Goal: Book appointment/travel/reservation

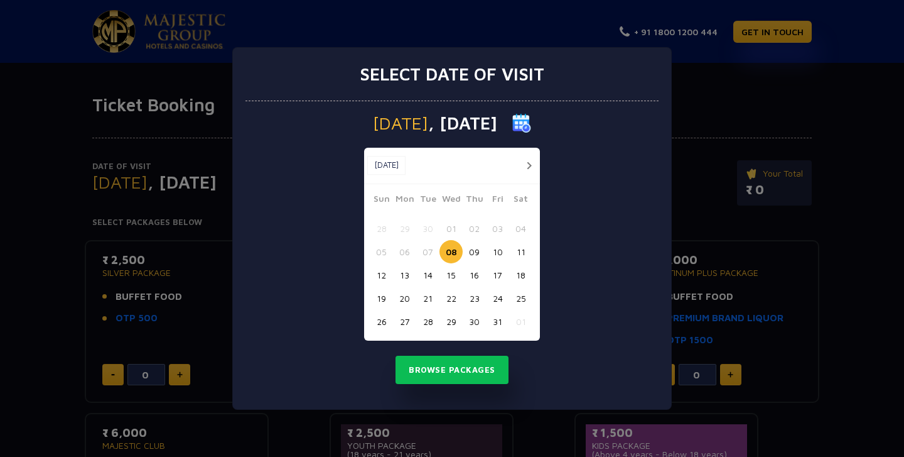
click at [529, 163] on button "button" at bounding box center [529, 166] width 16 height 16
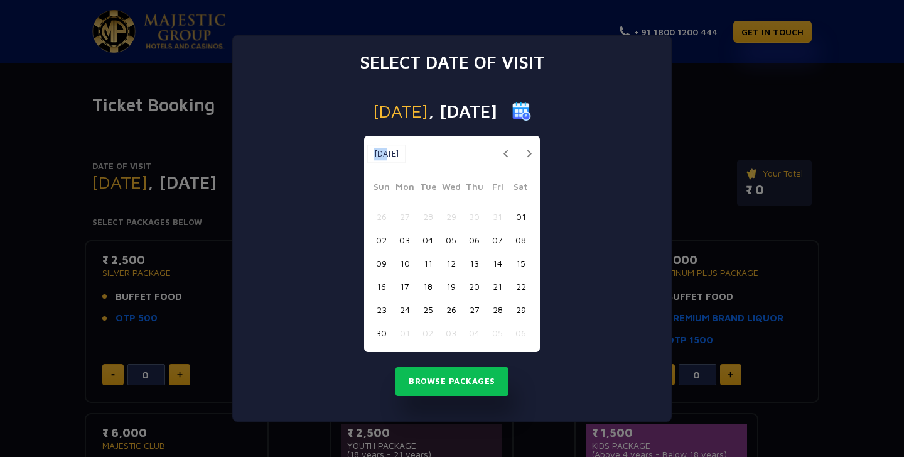
click at [529, 163] on div "[DATE] [DATE]" at bounding box center [452, 154] width 176 height 36
click at [523, 152] on button "button" at bounding box center [529, 154] width 16 height 16
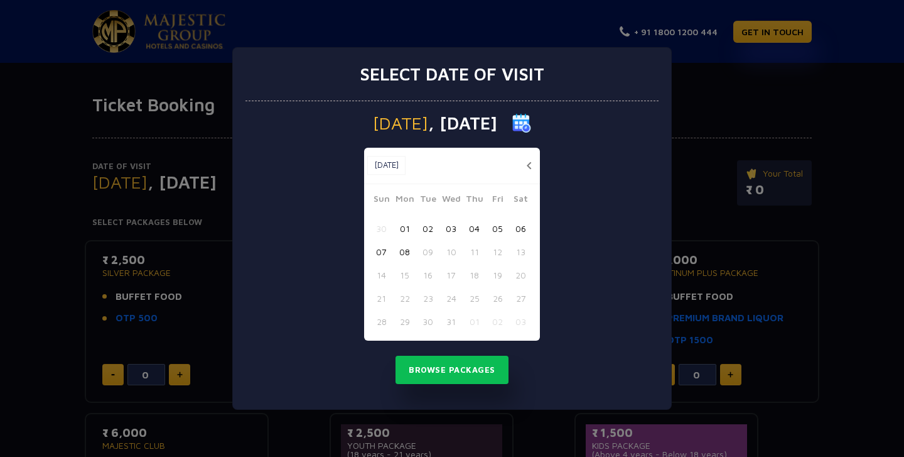
click at [405, 251] on button "08" at bounding box center [404, 251] width 23 height 23
click at [466, 374] on button "Browse Packages" at bounding box center [452, 369] width 113 height 29
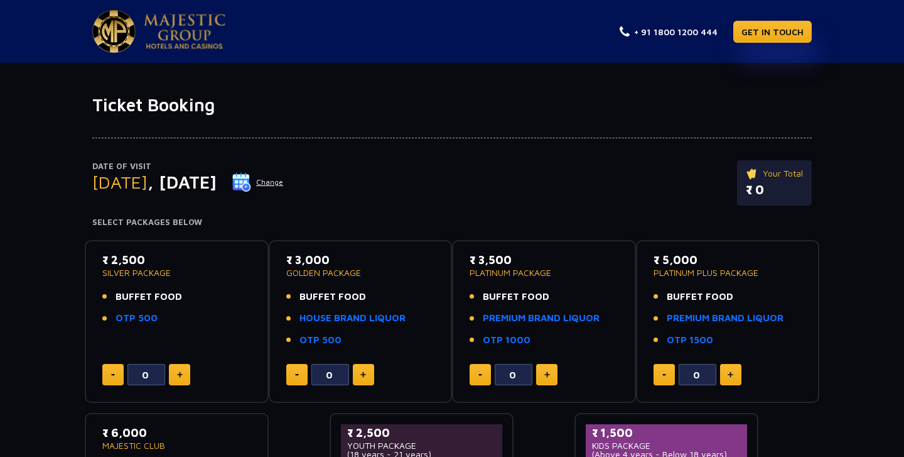
click at [315, 273] on p "GOLDEN PACKAGE" at bounding box center [360, 272] width 149 height 9
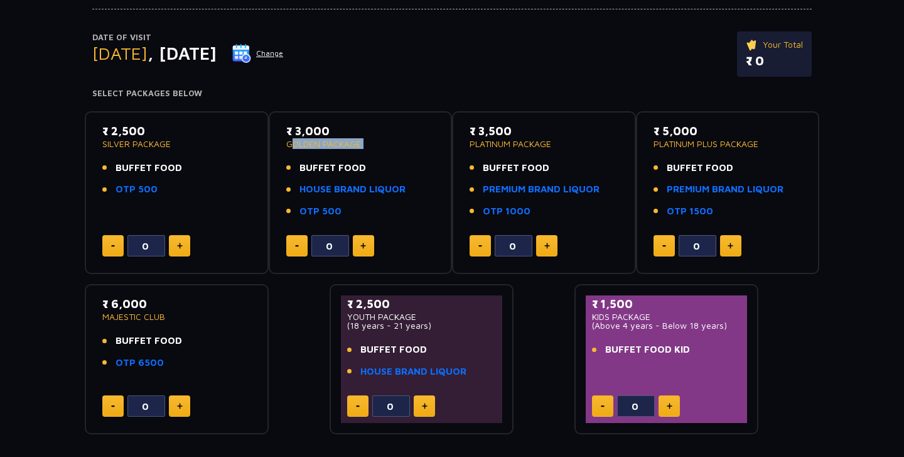
scroll to position [208, 0]
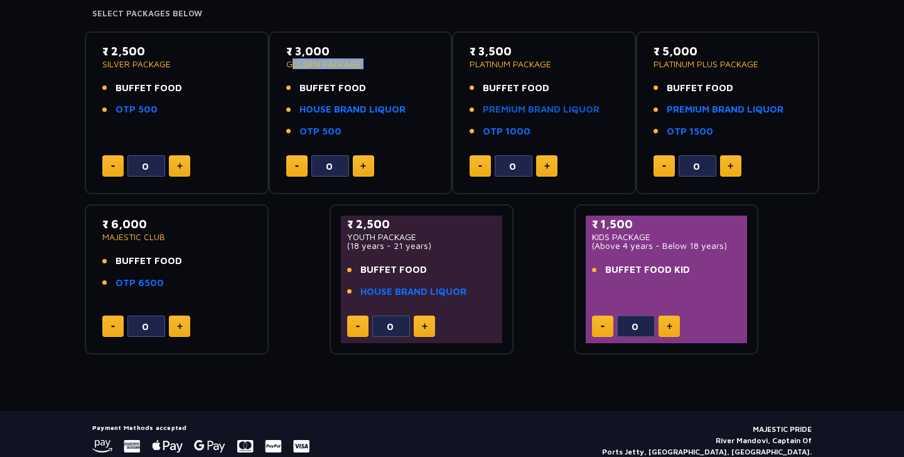
click at [514, 107] on link "PREMIUM BRAND LIQUOR" at bounding box center [541, 109] width 117 height 14
click at [499, 261] on div "₹ 2,500 YOUTH PACKAGE (18 years - 21 years) BUFFET FOOD HOUSE BRAND LIQUOR 0" at bounding box center [421, 278] width 161 height 127
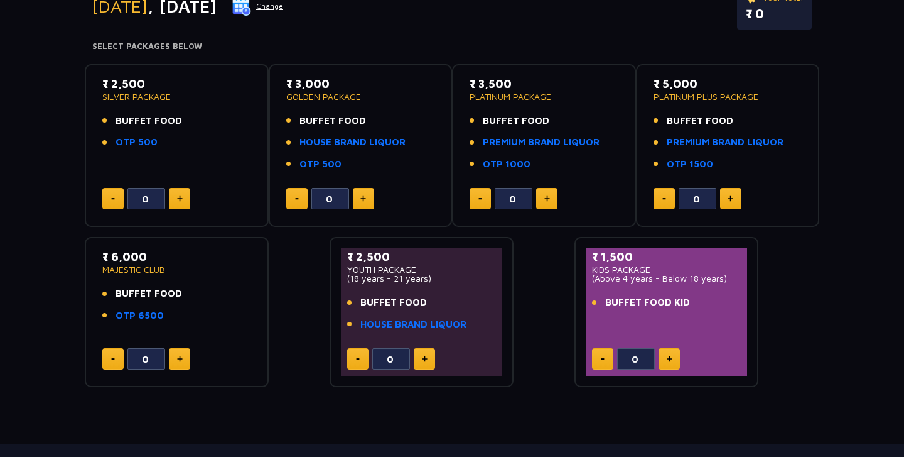
scroll to position [174, 0]
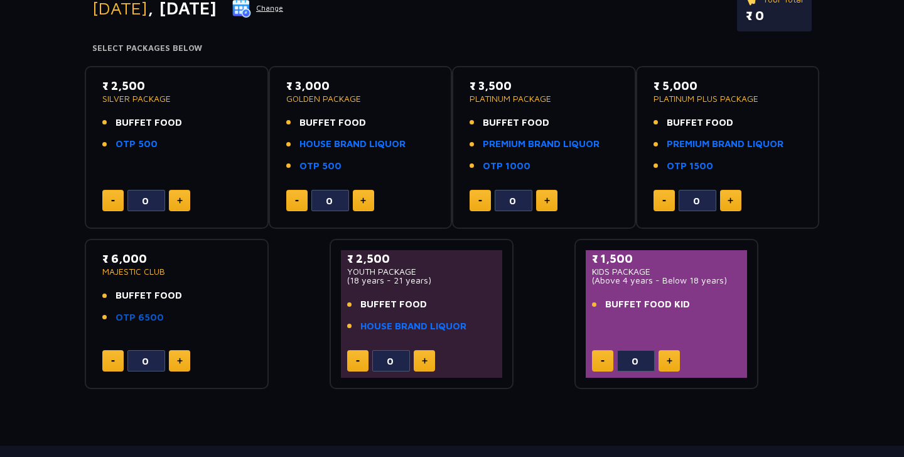
click at [144, 317] on link "OTP 6500" at bounding box center [140, 317] width 48 height 14
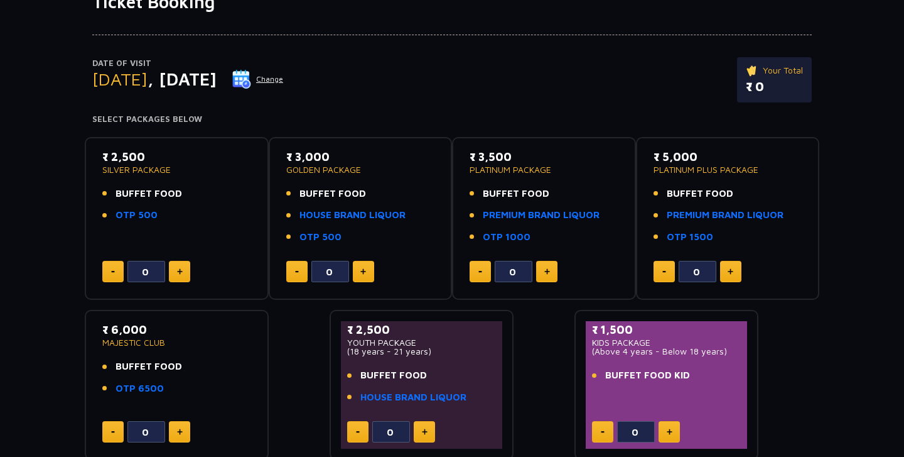
scroll to position [82, 0]
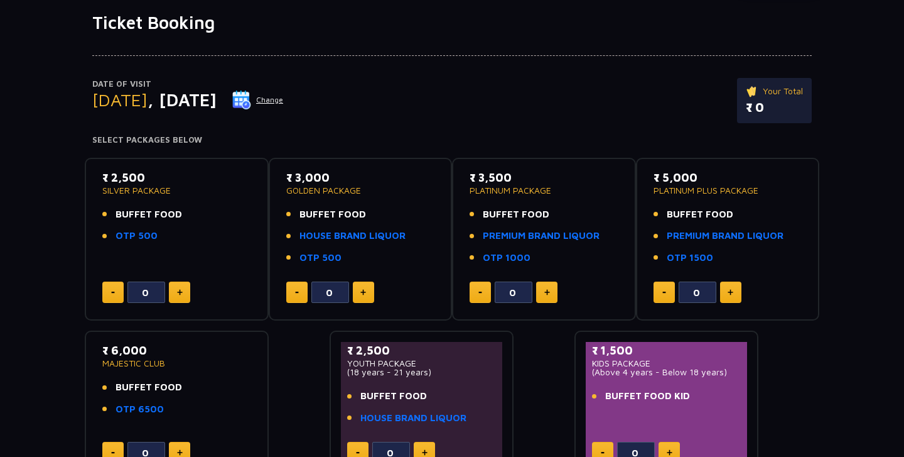
click at [512, 216] on span "BUFFET FOOD" at bounding box center [516, 214] width 67 height 14
click at [548, 216] on li "BUFFET FOOD" at bounding box center [544, 214] width 149 height 14
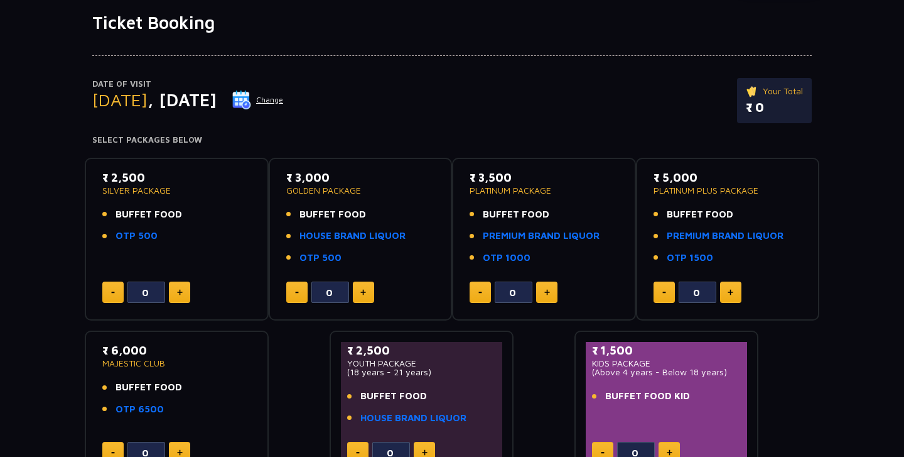
click at [548, 216] on li "BUFFET FOOD" at bounding box center [544, 214] width 149 height 14
click at [507, 213] on span "BUFFET FOOD" at bounding box center [516, 214] width 67 height 14
click at [559, 207] on li "BUFFET FOOD" at bounding box center [544, 214] width 149 height 14
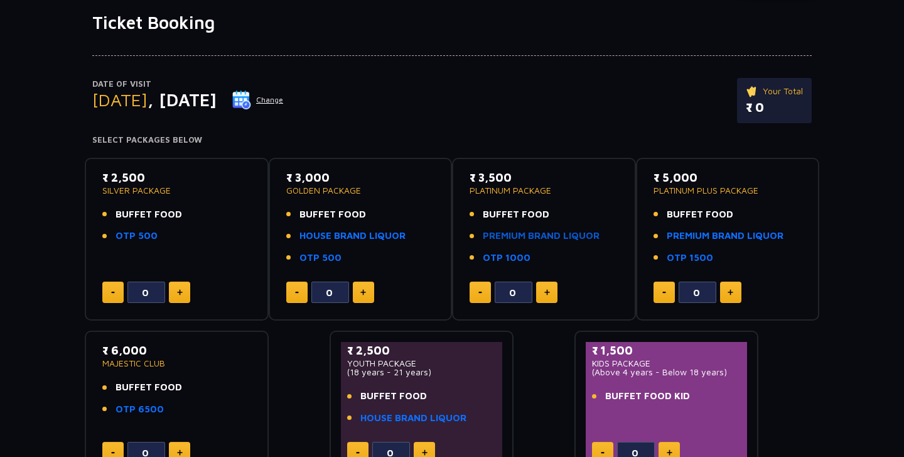
click at [523, 239] on link "PREMIUM BRAND LIQUOR" at bounding box center [541, 236] width 117 height 14
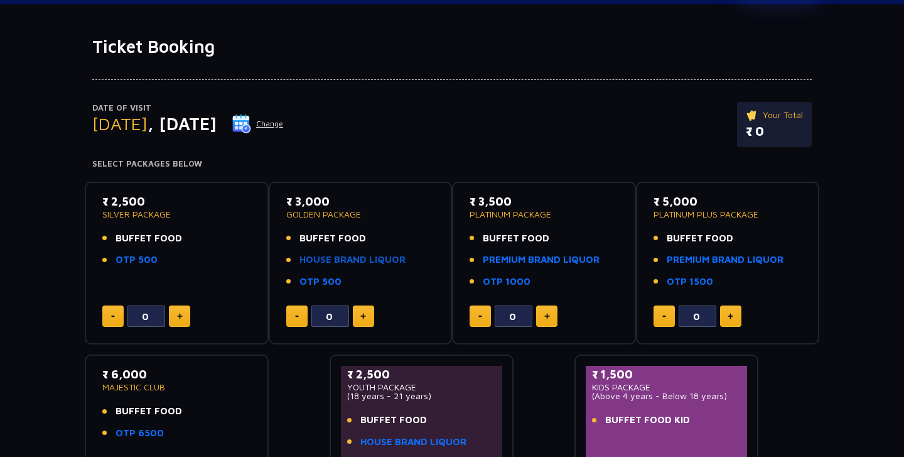
scroll to position [0, 0]
